Goal: Information Seeking & Learning: Learn about a topic

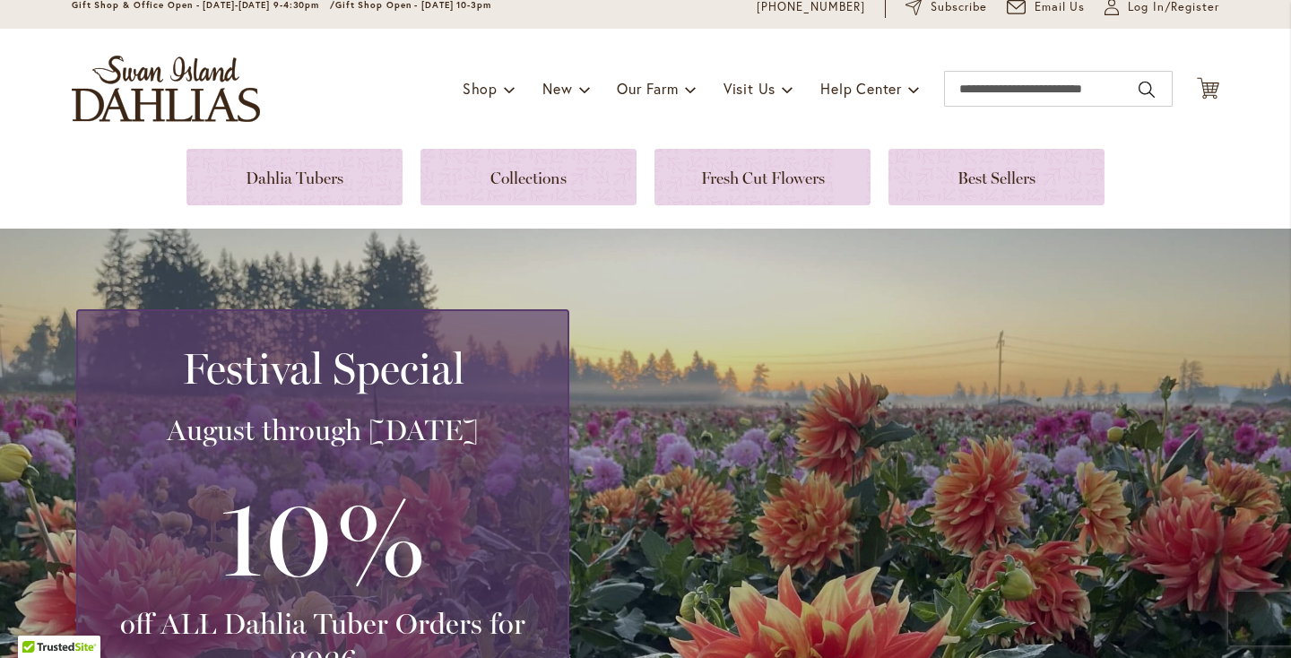
scroll to position [83, 0]
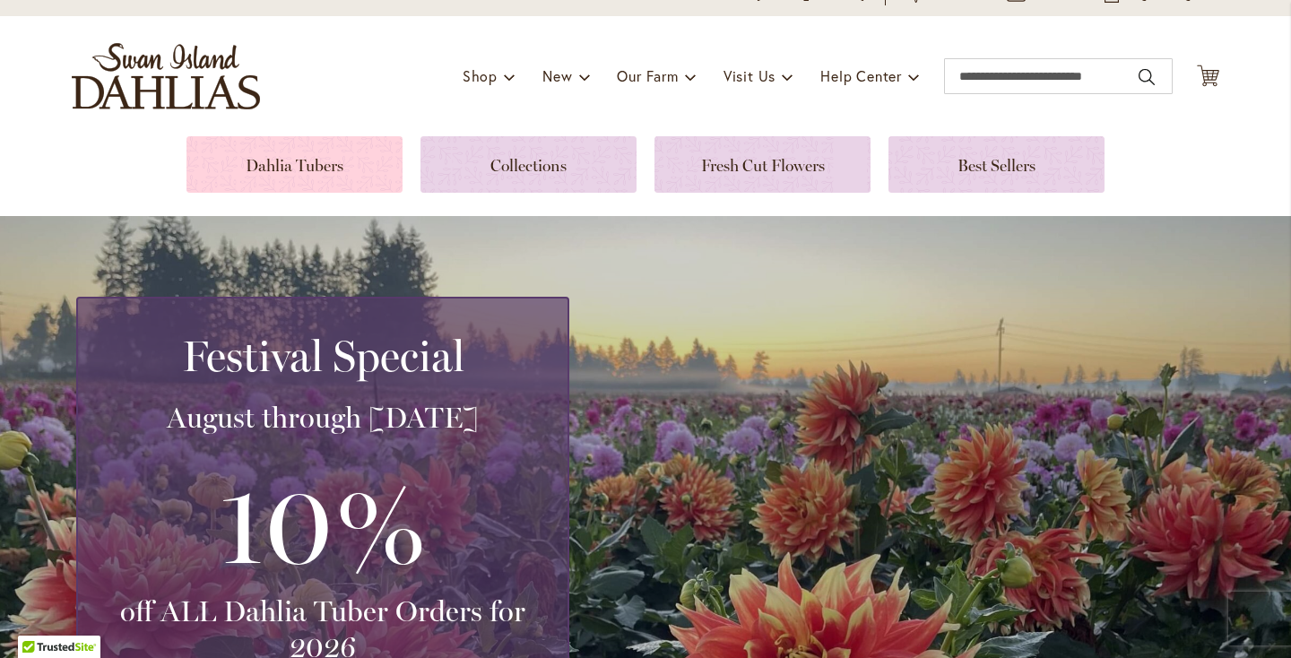
click at [339, 151] on link at bounding box center [294, 164] width 216 height 56
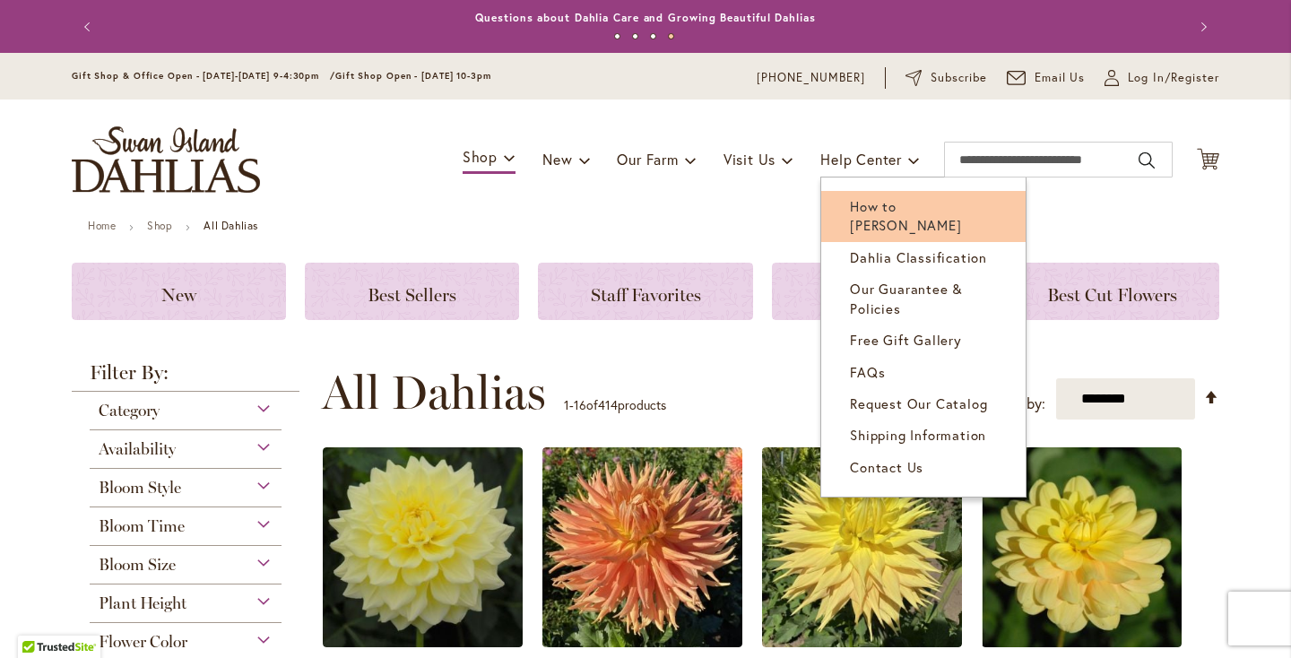
click at [871, 191] on link "How to [PERSON_NAME]" at bounding box center [923, 216] width 204 height 51
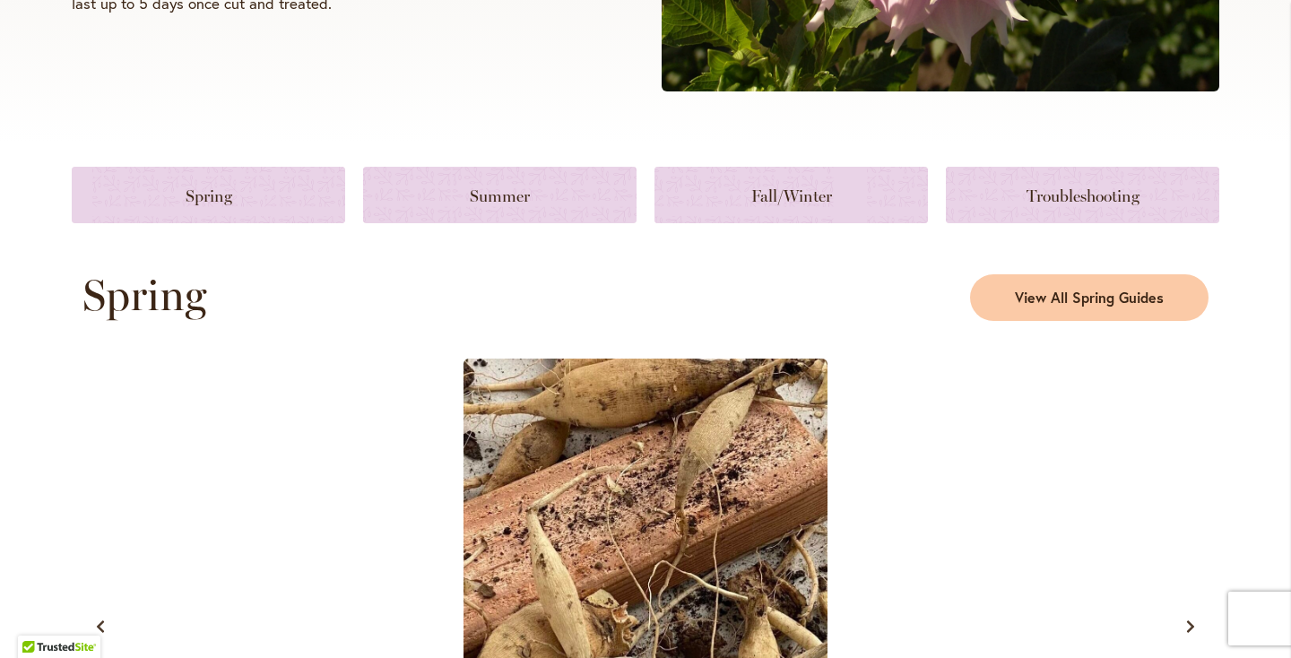
scroll to position [731, 0]
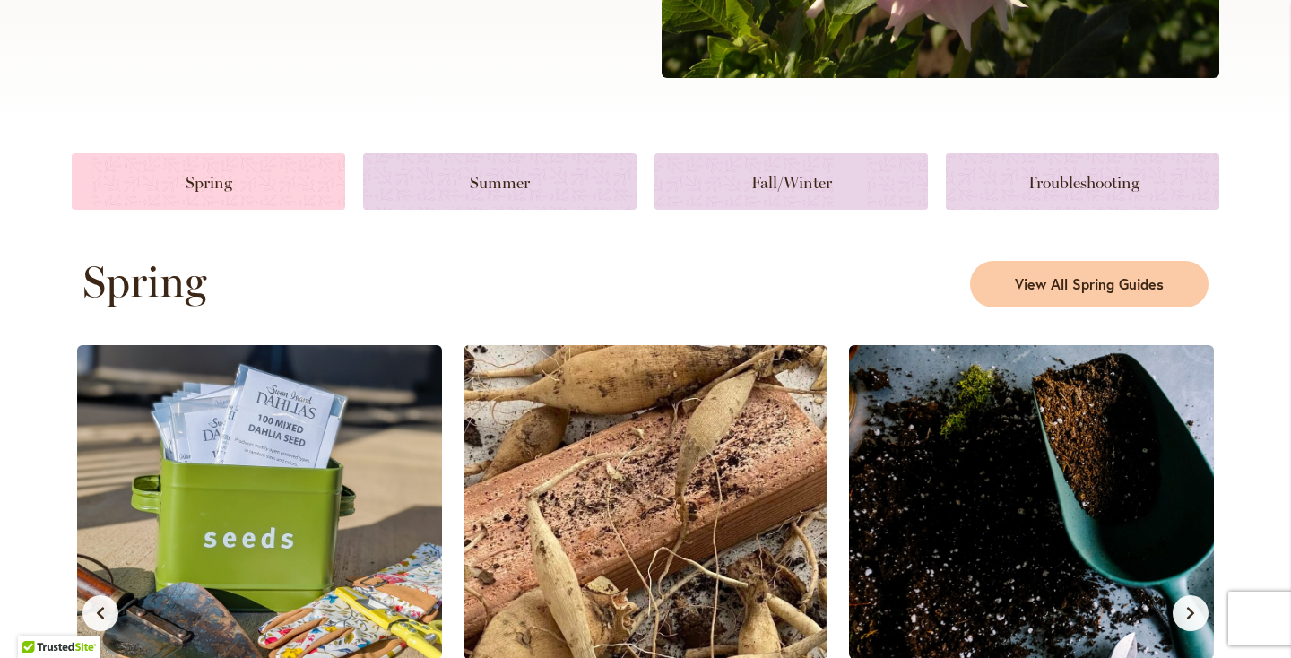
click at [260, 179] on link at bounding box center [208, 181] width 273 height 56
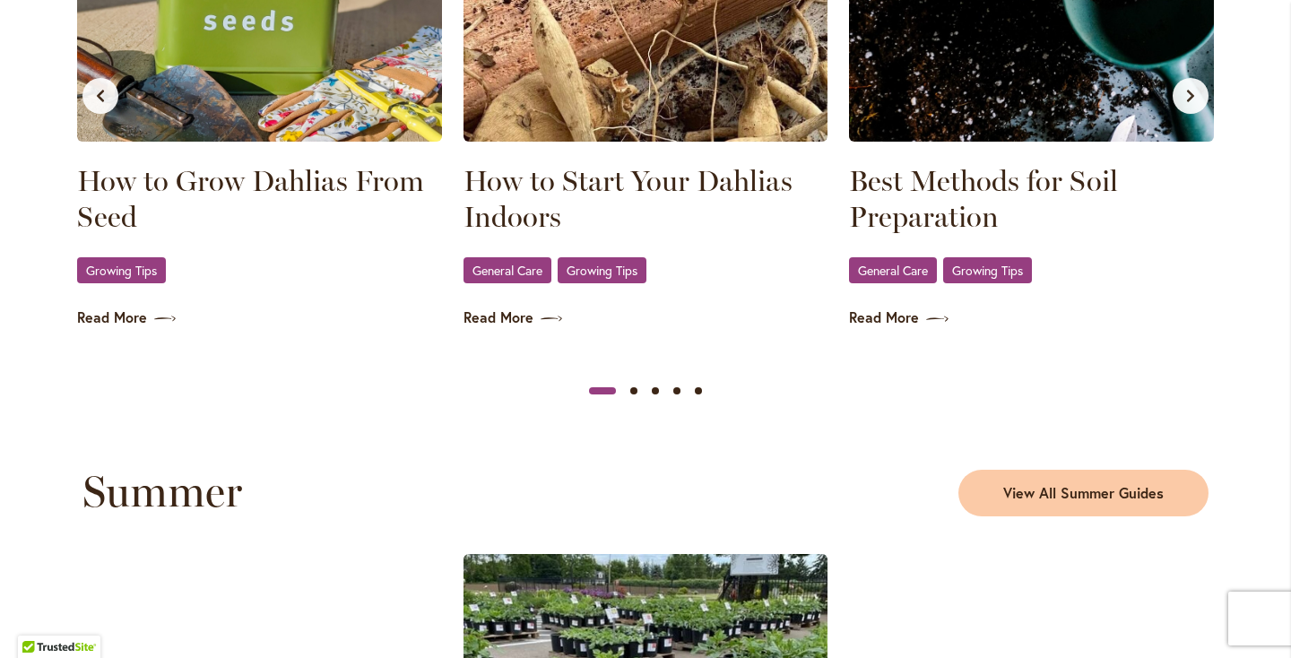
scroll to position [1259, 0]
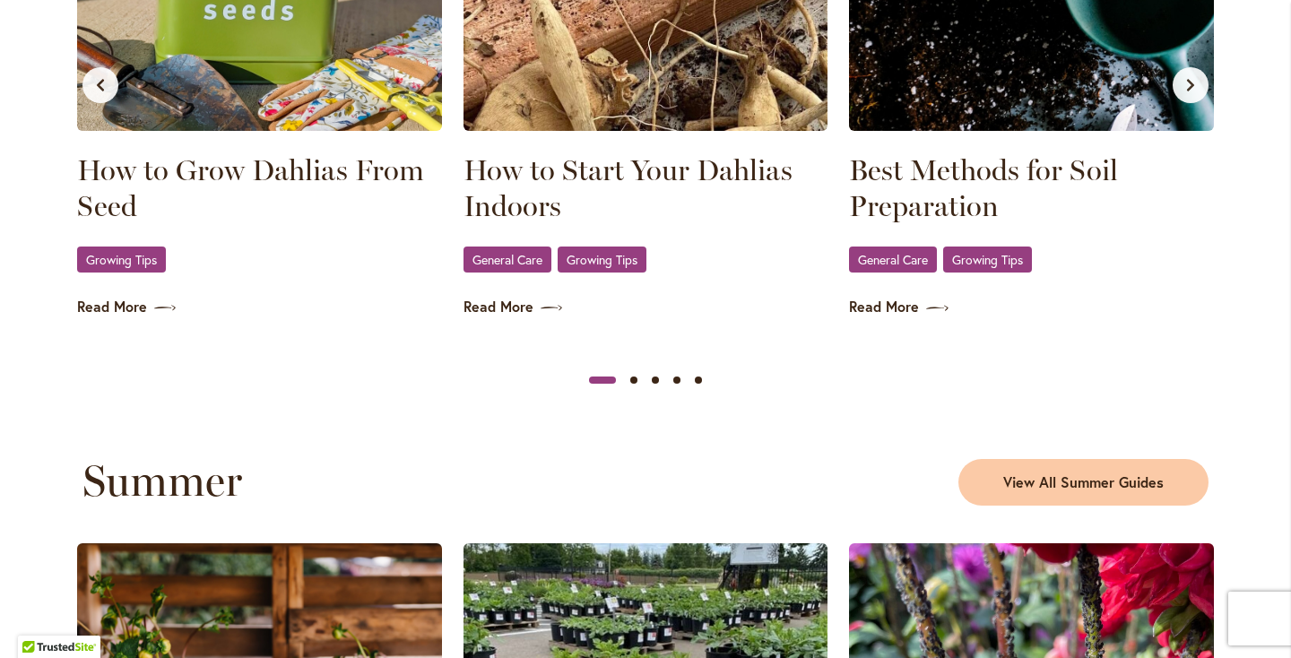
click at [134, 317] on div "How to Grow Dahlias From Seed Growing Tips Read More" at bounding box center [260, 67] width 376 height 511
click at [129, 304] on link "Read More" at bounding box center [259, 307] width 365 height 21
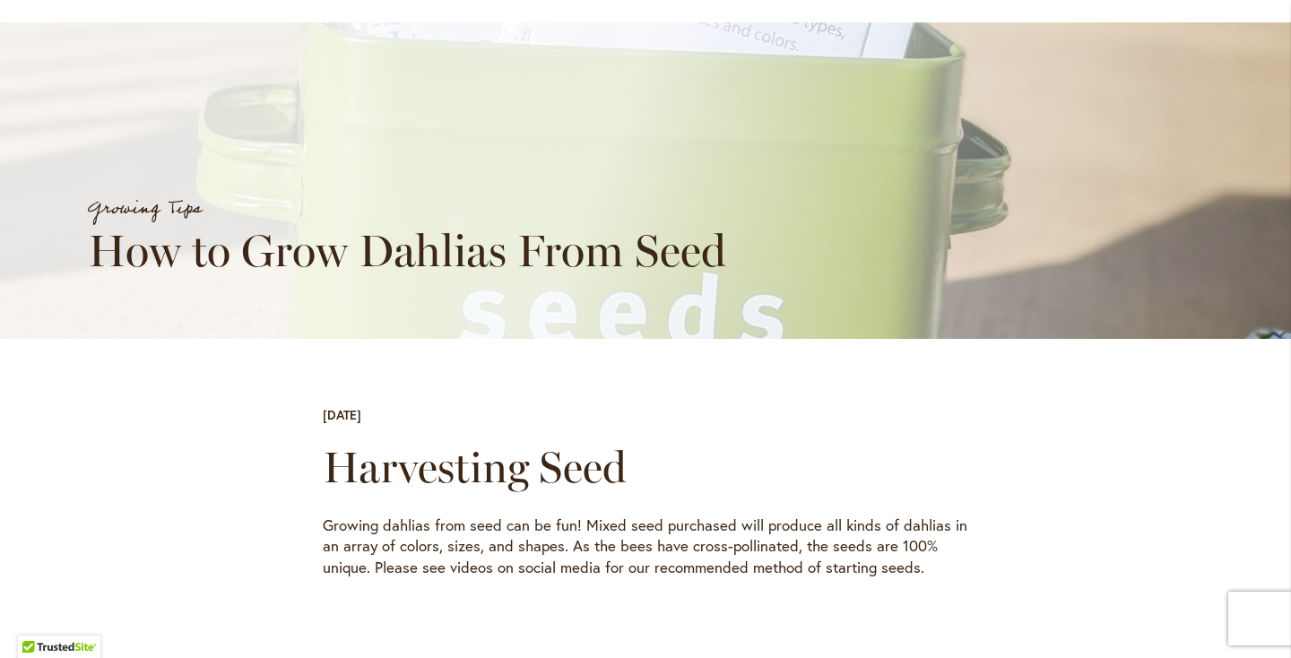
scroll to position [192, 0]
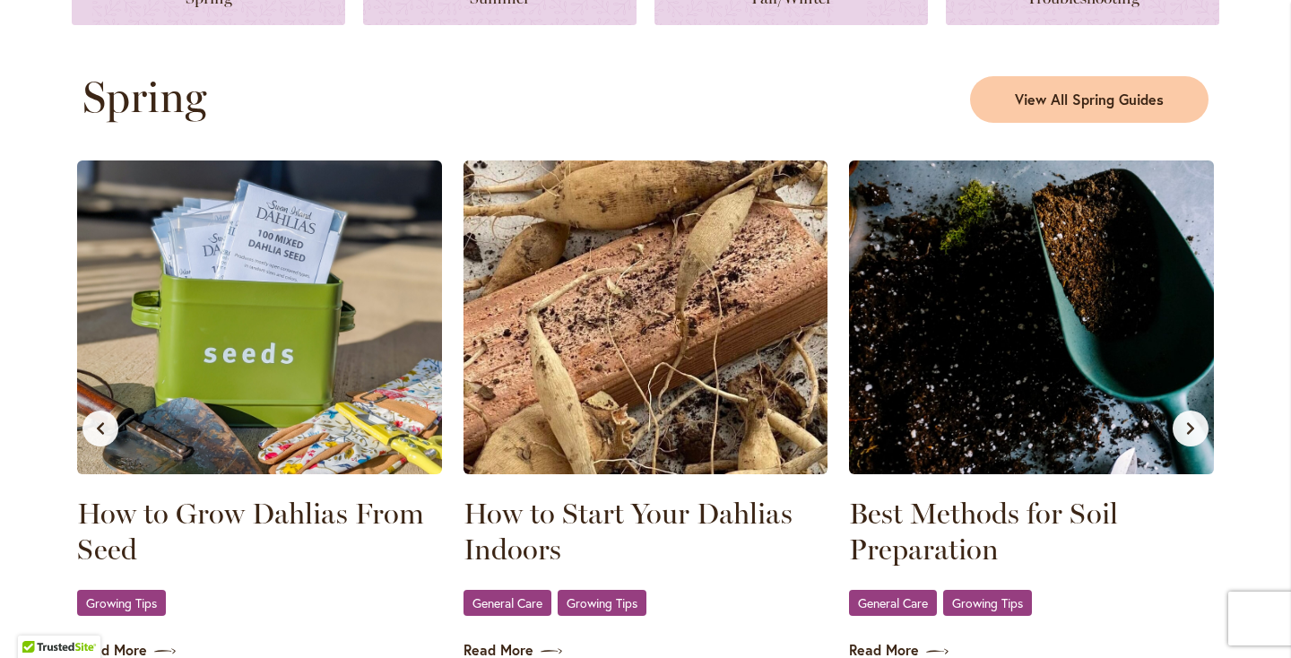
scroll to position [1135, 0]
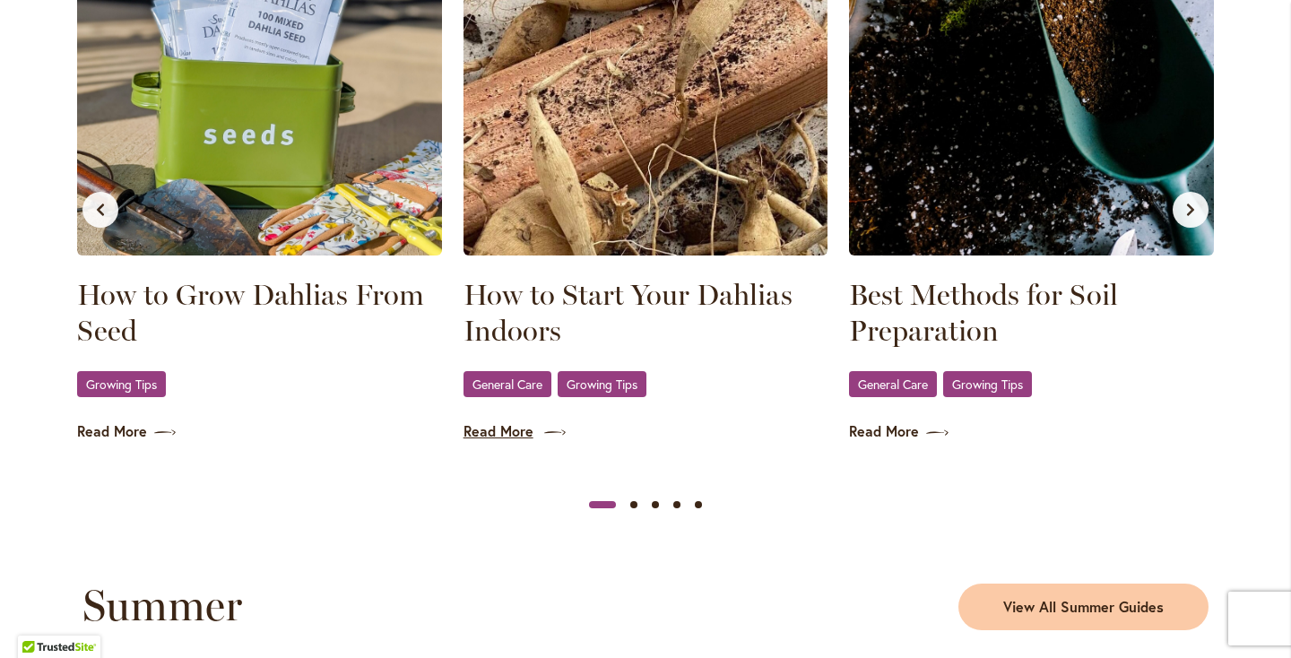
click at [507, 432] on link "Read More" at bounding box center [645, 431] width 365 height 21
